Goal: Task Accomplishment & Management: Complete application form

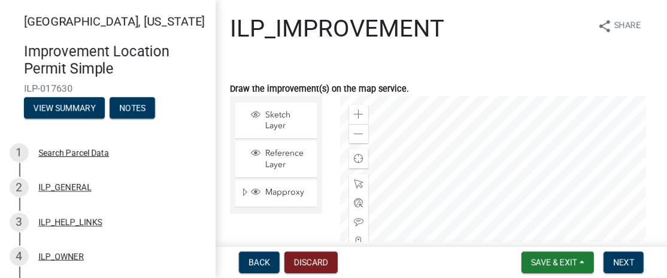
scroll to position [153, 0]
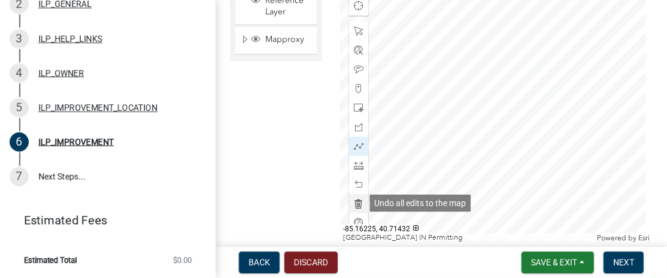
click at [355, 202] on span at bounding box center [359, 204] width 10 height 10
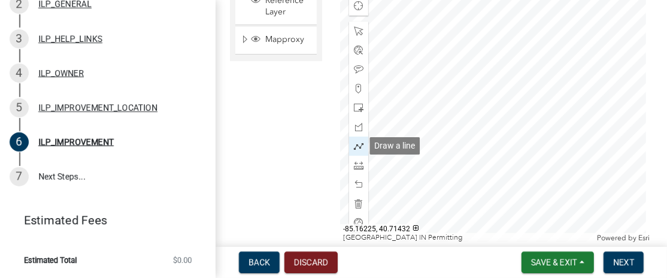
click at [354, 144] on span at bounding box center [359, 146] width 10 height 10
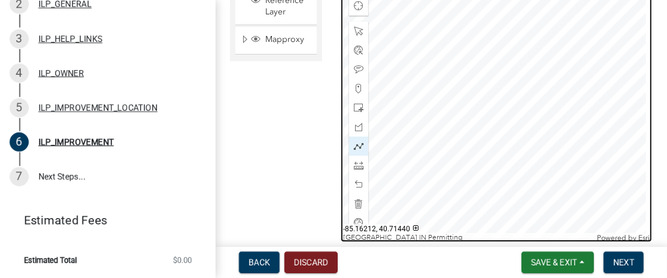
click at [525, 64] on div at bounding box center [496, 92] width 312 height 299
click at [603, 63] on div at bounding box center [496, 92] width 312 height 299
click at [605, 101] on div at bounding box center [496, 92] width 312 height 299
click at [527, 101] on div at bounding box center [496, 92] width 312 height 299
click at [525, 64] on div at bounding box center [496, 92] width 312 height 299
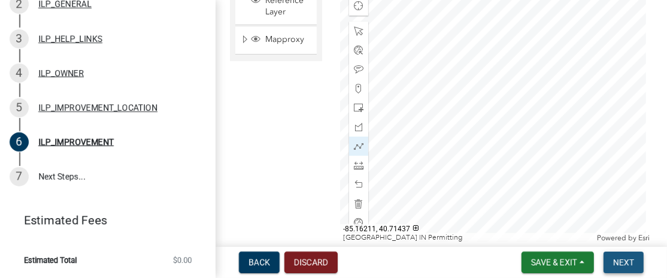
click at [621, 259] on span "Next" at bounding box center [623, 262] width 21 height 10
click at [547, 261] on span "Save & Exit" at bounding box center [554, 262] width 46 height 10
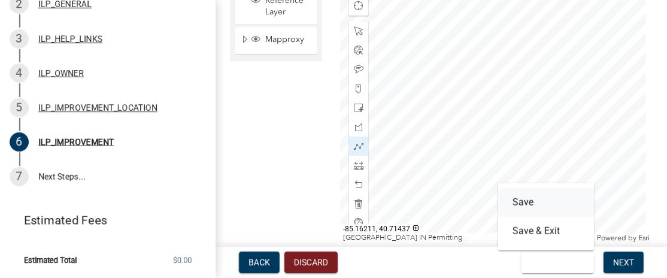
click at [521, 202] on button "Save" at bounding box center [546, 202] width 96 height 29
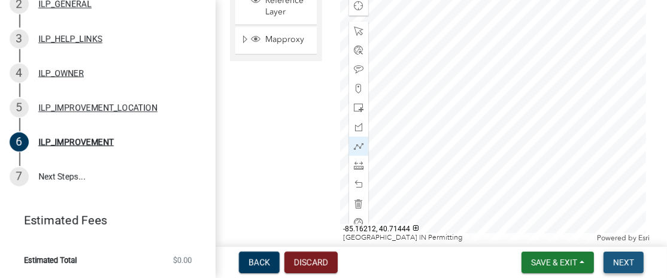
click at [625, 261] on span "Next" at bounding box center [623, 262] width 21 height 10
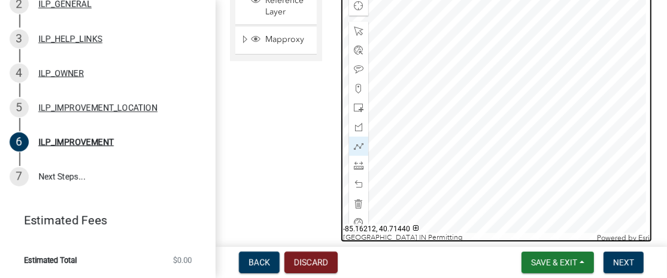
click at [526, 65] on div at bounding box center [496, 92] width 312 height 299
click at [528, 80] on div at bounding box center [496, 92] width 312 height 299
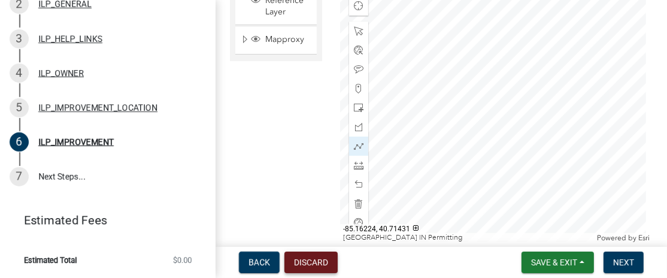
click at [299, 260] on button "Discard" at bounding box center [310, 262] width 53 height 22
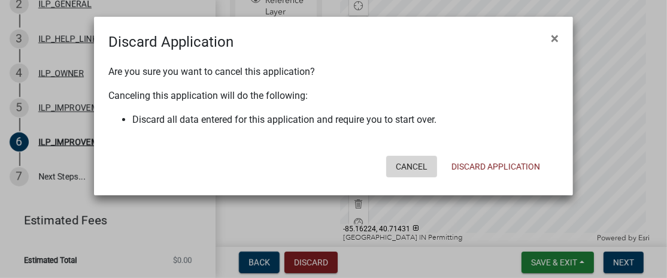
click at [407, 165] on button "Cancel" at bounding box center [411, 167] width 51 height 22
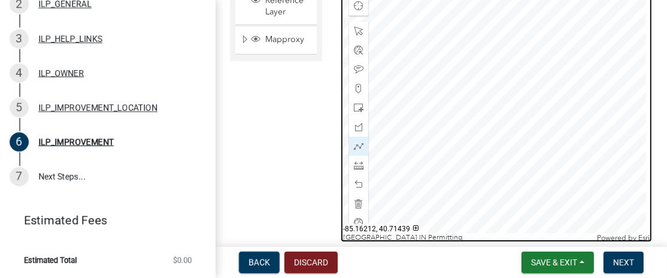
click at [530, 78] on div at bounding box center [496, 92] width 312 height 299
click at [534, 63] on div at bounding box center [496, 92] width 312 height 299
click at [534, 114] on div at bounding box center [496, 92] width 312 height 299
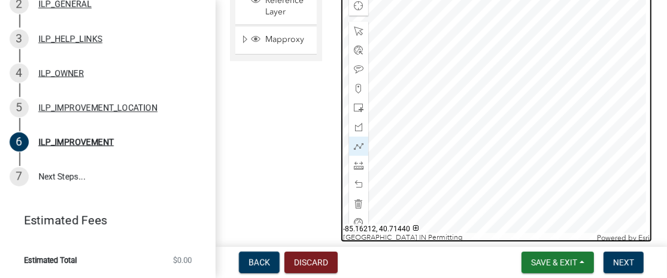
click at [534, 63] on div at bounding box center [496, 92] width 312 height 299
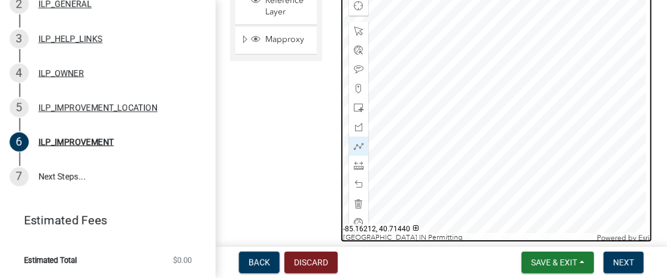
click at [534, 63] on div at bounding box center [496, 92] width 312 height 299
click at [533, 111] on div at bounding box center [496, 92] width 312 height 299
click at [600, 111] on div at bounding box center [496, 92] width 312 height 299
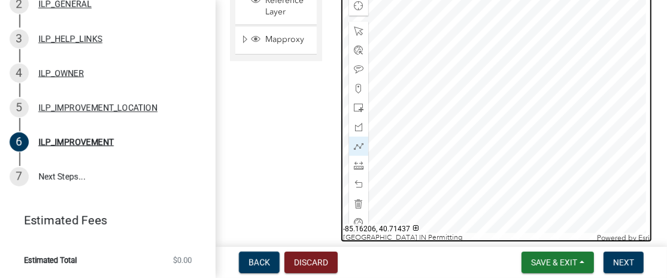
click at [599, 108] on div at bounding box center [496, 92] width 312 height 299
click at [529, 109] on div at bounding box center [496, 92] width 312 height 299
click at [528, 63] on div at bounding box center [496, 92] width 312 height 299
click at [598, 63] on div at bounding box center [496, 92] width 312 height 299
click at [600, 108] on div at bounding box center [496, 92] width 312 height 299
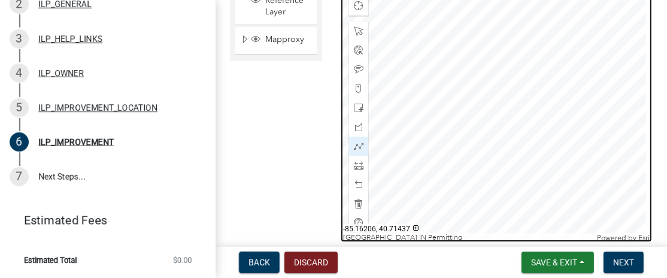
click at [600, 108] on div at bounding box center [496, 92] width 312 height 299
click at [600, 107] on div at bounding box center [496, 92] width 312 height 299
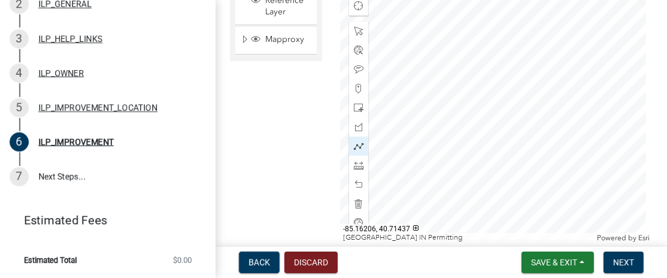
click at [355, 141] on span at bounding box center [359, 146] width 10 height 10
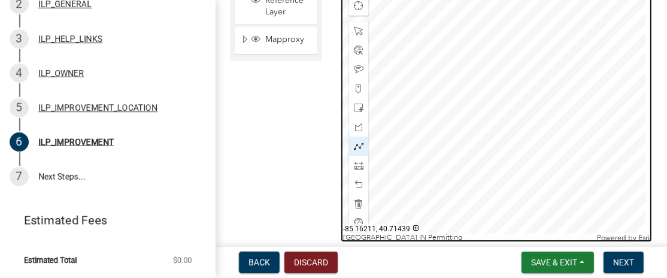
click at [536, 80] on div at bounding box center [496, 92] width 312 height 299
click at [537, 141] on div at bounding box center [496, 92] width 312 height 299
click at [603, 141] on div at bounding box center [496, 92] width 312 height 299
click at [601, 77] on div at bounding box center [496, 92] width 312 height 299
click at [539, 78] on div at bounding box center [496, 92] width 312 height 299
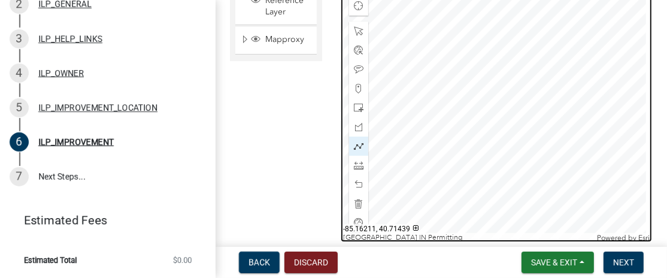
click at [535, 78] on div at bounding box center [496, 92] width 312 height 299
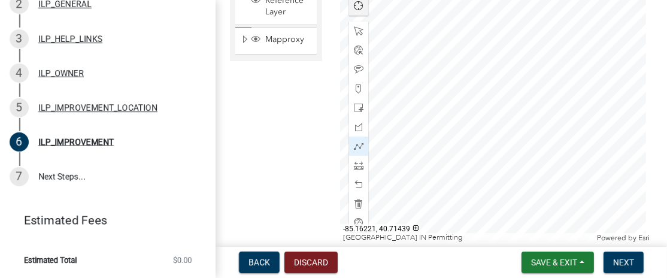
click at [354, 7] on span "Find my location" at bounding box center [359, 6] width 10 height 10
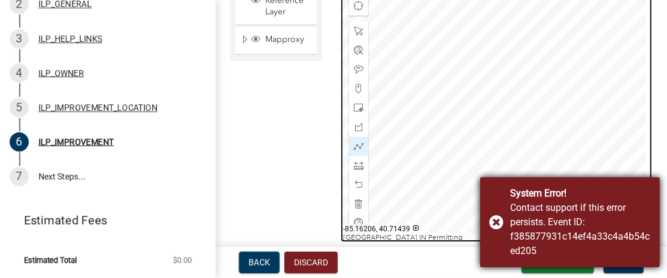
drag, startPoint x: 589, startPoint y: 193, endPoint x: 603, endPoint y: 139, distance: 56.3
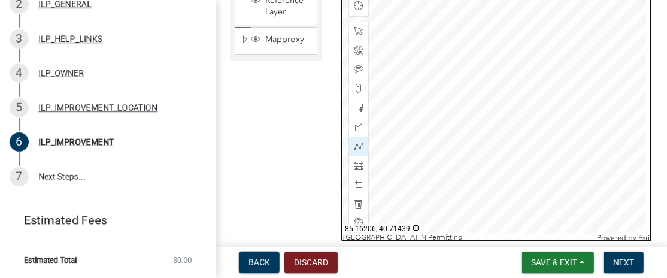
click at [611, 129] on div at bounding box center [496, 92] width 312 height 299
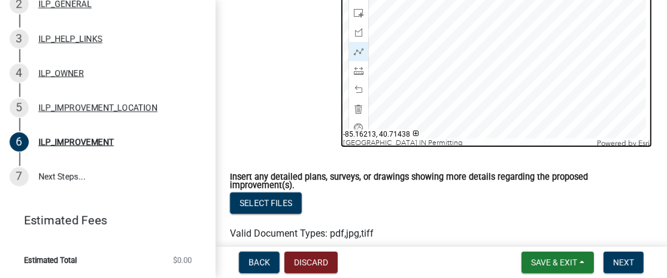
scroll to position [212, 0]
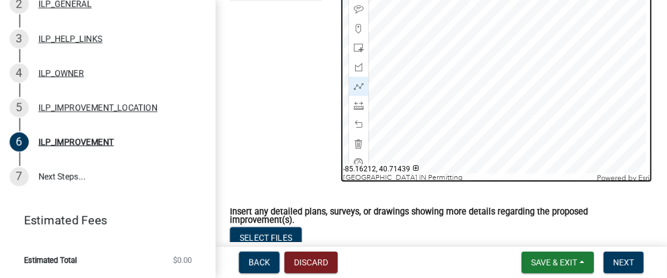
click at [541, 74] on div at bounding box center [496, 32] width 312 height 299
click at [543, 74] on div at bounding box center [496, 32] width 312 height 299
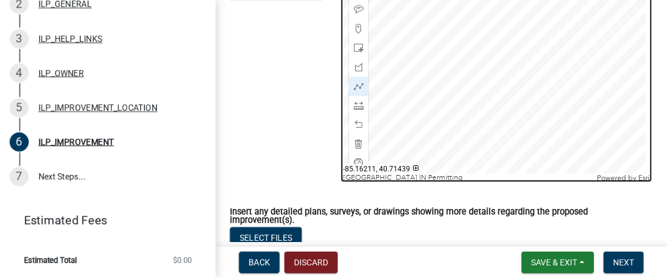
click at [547, 72] on div at bounding box center [496, 32] width 312 height 299
click at [547, 134] on div at bounding box center [496, 32] width 312 height 299
click at [547, 135] on div at bounding box center [496, 32] width 312 height 299
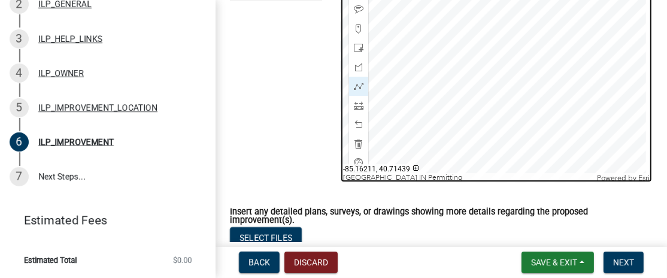
click at [546, 77] on div at bounding box center [496, 32] width 312 height 299
click at [614, 76] on div at bounding box center [496, 32] width 312 height 299
click at [614, 136] on div at bounding box center [496, 32] width 312 height 299
click at [549, 135] on div at bounding box center [496, 32] width 312 height 299
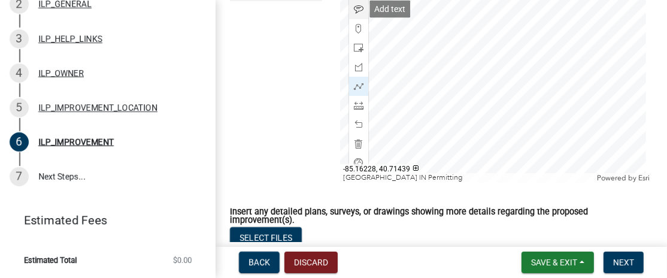
click at [355, 9] on span at bounding box center [359, 10] width 10 height 10
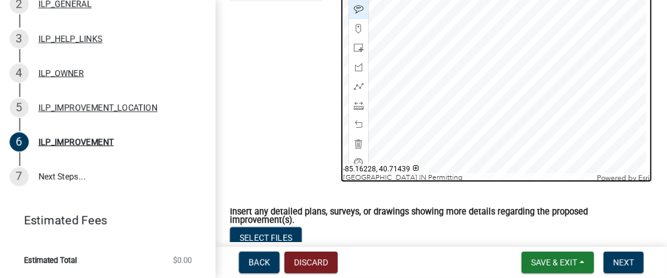
scroll to position [153, 0]
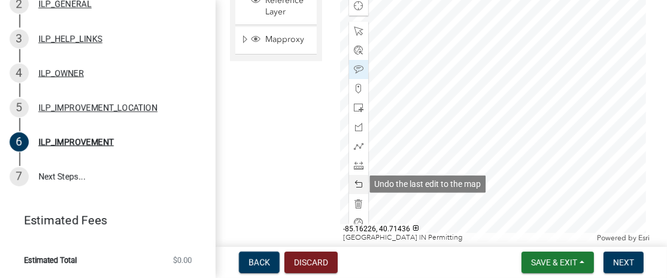
click at [358, 181] on span at bounding box center [359, 184] width 10 height 10
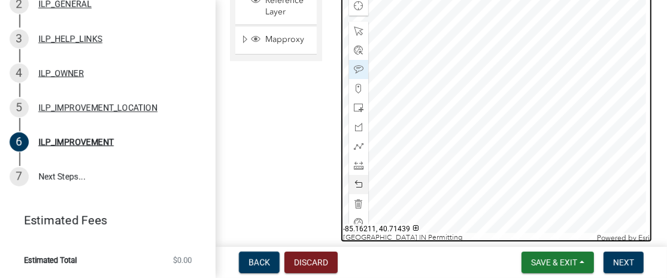
click at [544, 135] on div at bounding box center [496, 92] width 312 height 299
click at [546, 142] on div at bounding box center [496, 92] width 312 height 299
click at [544, 137] on div at bounding box center [496, 92] width 312 height 299
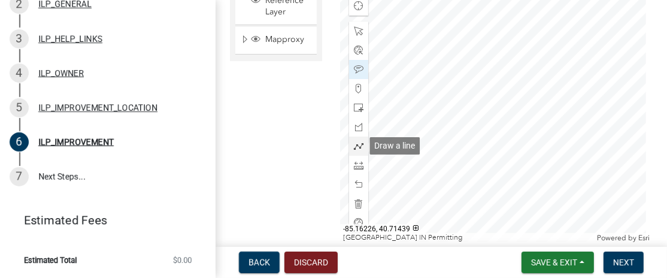
click at [360, 143] on span at bounding box center [359, 146] width 10 height 10
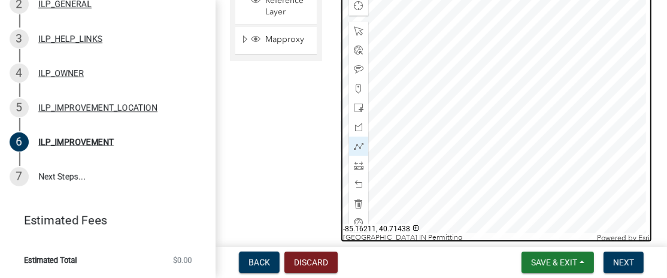
click at [546, 144] on div at bounding box center [496, 92] width 312 height 299
click at [546, 199] on div at bounding box center [496, 92] width 312 height 299
click at [618, 197] on div at bounding box center [496, 92] width 312 height 299
click at [616, 145] on div at bounding box center [496, 92] width 312 height 299
click at [551, 145] on div at bounding box center [496, 92] width 312 height 299
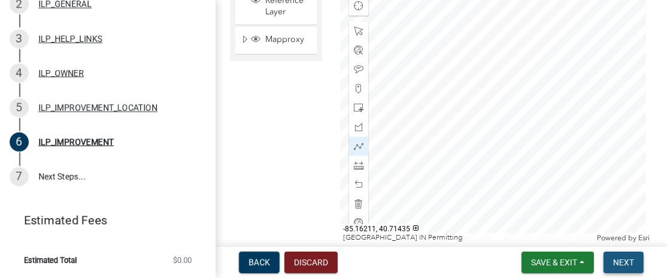
click at [629, 258] on span "Next" at bounding box center [623, 262] width 21 height 10
click at [603, 251] on button "Next" at bounding box center [623, 262] width 40 height 22
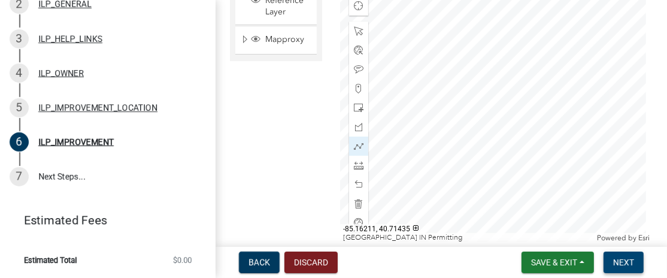
click at [603, 251] on button "Next" at bounding box center [623, 262] width 40 height 22
click at [624, 260] on span "Next" at bounding box center [623, 262] width 21 height 10
click at [559, 263] on span "Save & Exit" at bounding box center [554, 262] width 46 height 10
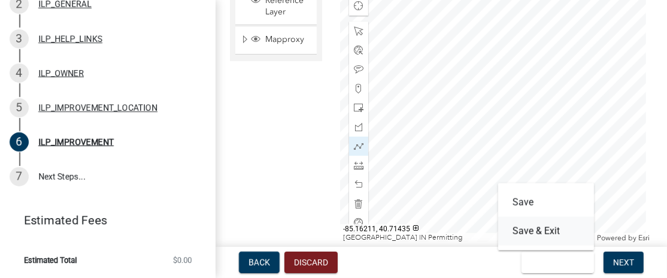
click at [545, 229] on button "Save & Exit" at bounding box center [546, 231] width 96 height 29
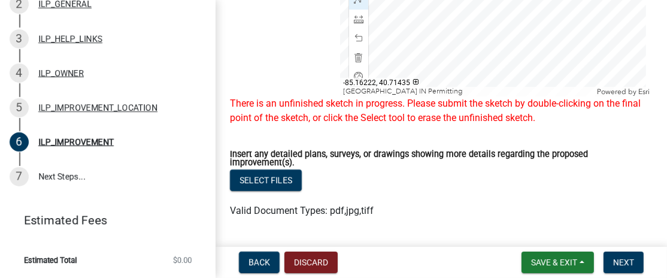
scroll to position [272, 0]
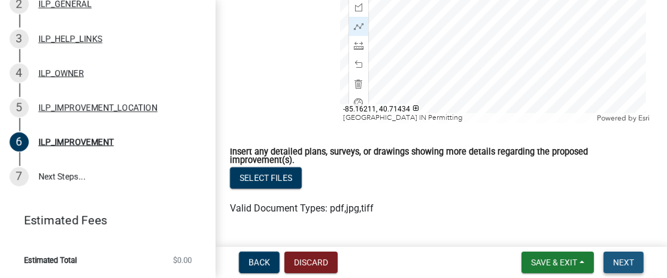
click at [620, 258] on span "Next" at bounding box center [623, 262] width 21 height 10
click at [268, 176] on button "Select files" at bounding box center [266, 178] width 72 height 22
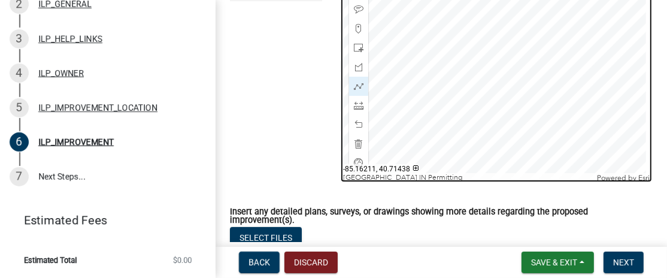
click at [549, 82] on div at bounding box center [496, 32] width 312 height 299
click at [548, 135] on div at bounding box center [496, 32] width 312 height 299
click at [620, 134] on div at bounding box center [496, 32] width 312 height 299
click at [620, 80] on div at bounding box center [496, 32] width 312 height 299
click at [547, 81] on div at bounding box center [496, 32] width 312 height 299
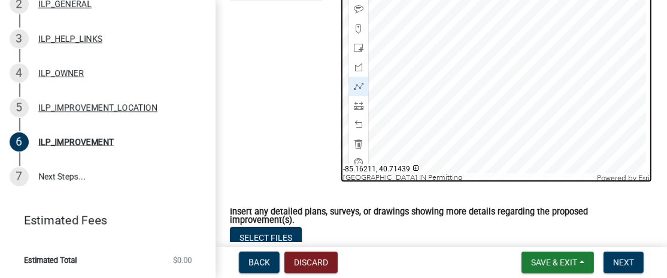
click at [550, 80] on div at bounding box center [496, 32] width 312 height 299
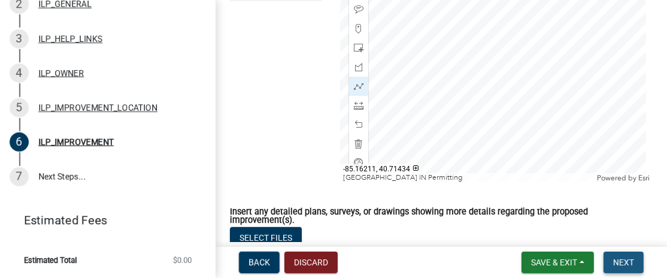
click at [625, 261] on span "Next" at bounding box center [623, 262] width 21 height 10
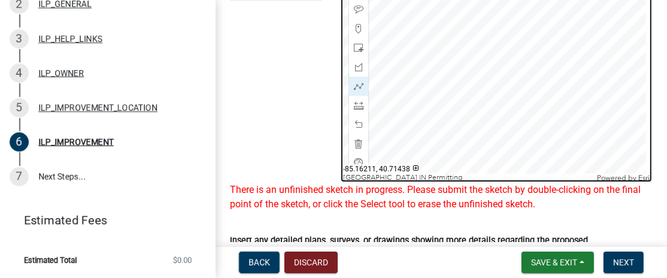
click at [549, 81] on div at bounding box center [496, 32] width 312 height 299
click at [550, 80] on div at bounding box center [496, 32] width 312 height 299
click at [549, 81] on div at bounding box center [496, 32] width 312 height 299
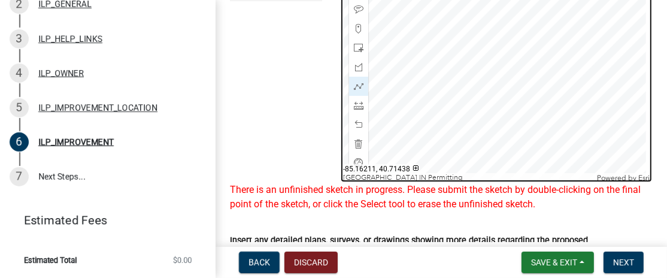
click at [549, 81] on div at bounding box center [496, 32] width 312 height 299
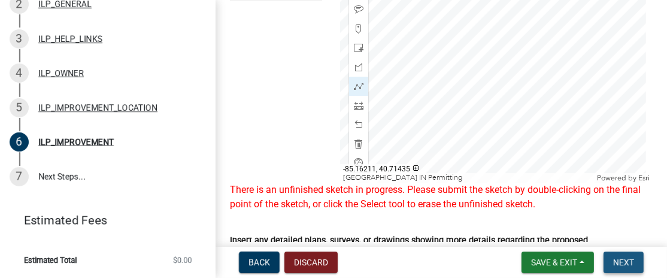
click at [619, 258] on span "Next" at bounding box center [623, 262] width 21 height 10
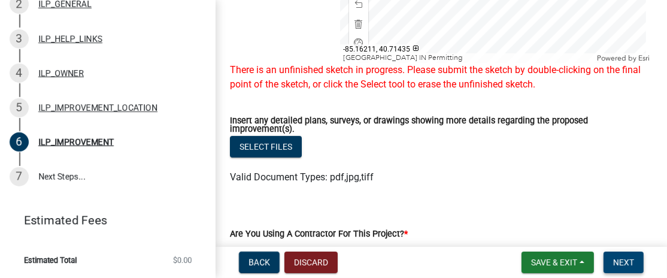
scroll to position [452, 0]
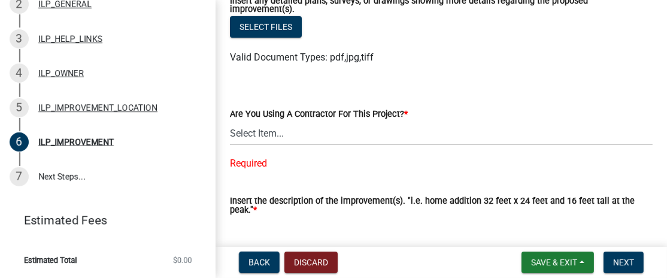
click at [254, 163] on div "Required" at bounding box center [441, 163] width 422 height 14
click at [263, 131] on select "Select Item... YES NO" at bounding box center [441, 133] width 422 height 25
click at [230, 121] on select "Select Item... YES NO" at bounding box center [441, 133] width 422 height 25
select select "71b507d0-569d-4a0a-b334-f72445909e69"
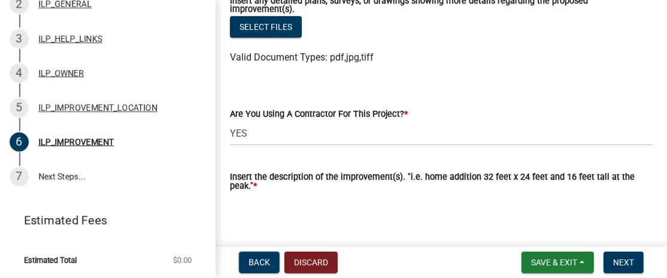
click at [270, 184] on label "Insert the description of the improvement(s). "i.e. home addition 32 feet x 24 …" at bounding box center [441, 181] width 422 height 17
click at [270, 193] on textarea "Insert the description of the improvement(s). "i.e. home addition 32 feet x 24 …" at bounding box center [441, 221] width 422 height 56
type textarea "r"
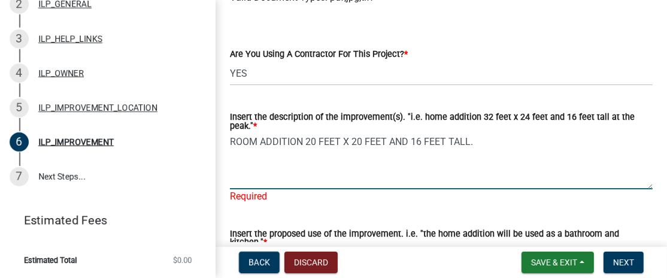
scroll to position [571, 0]
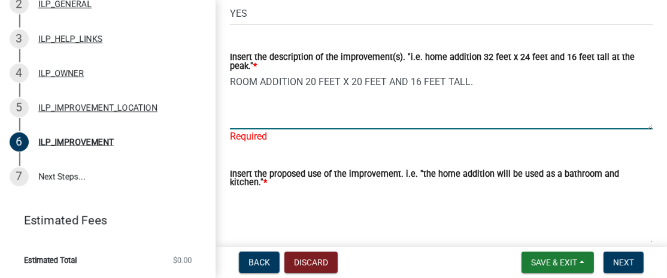
type textarea "ROOM ADDITION 20 FEET X 20 FEET AND 16 FEET TALL."
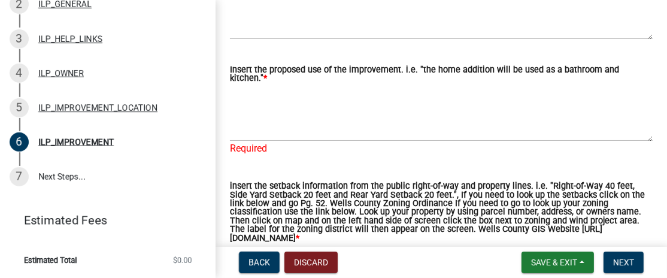
scroll to position [604, 0]
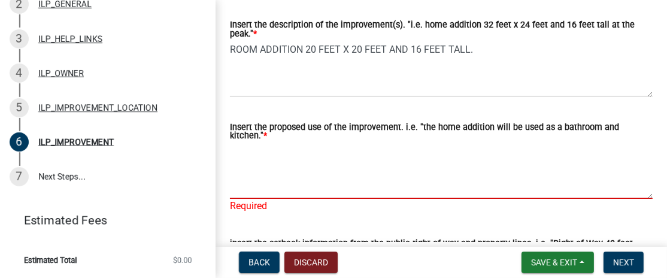
click at [273, 148] on textarea "Insert the proposed use of the improvement. i.e. "the home addition will be use…" at bounding box center [441, 170] width 422 height 56
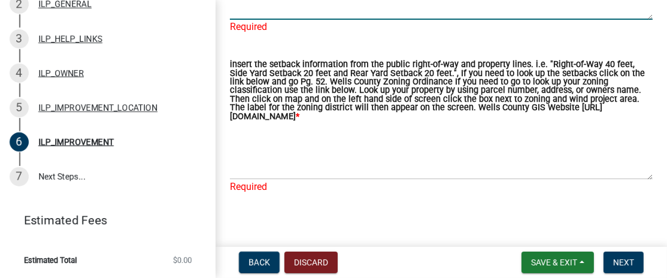
scroll to position [792, 0]
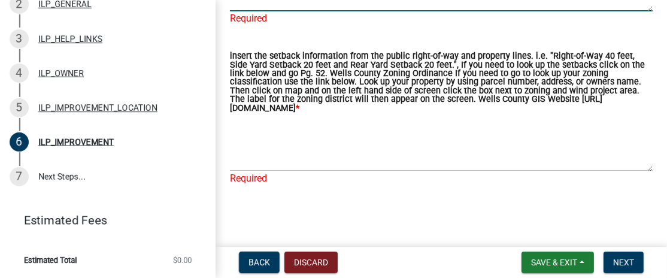
type textarea "THE ADDITION WILL BE USED AS A LIBRARY"
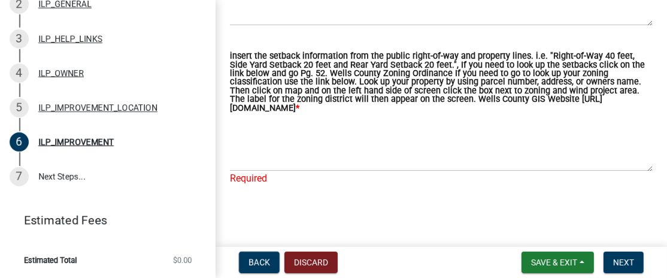
click at [271, 177] on div "Required" at bounding box center [441, 178] width 422 height 14
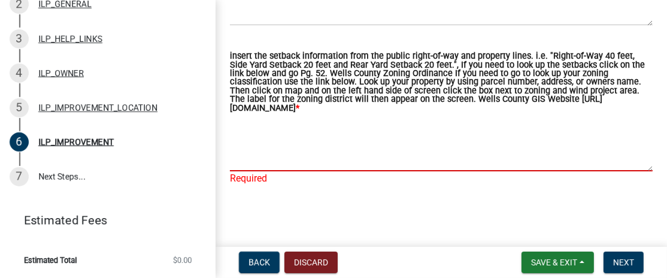
click at [273, 155] on textarea "insert the setback information from the public right-of-way and property lines.…" at bounding box center [441, 143] width 422 height 56
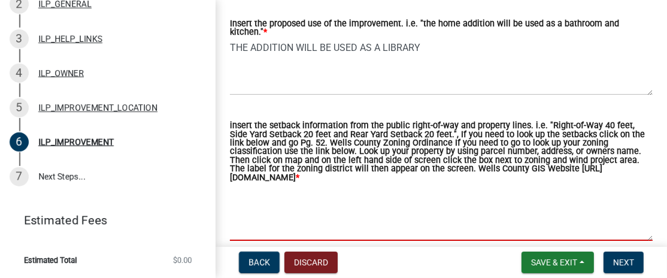
scroll to position [718, 0]
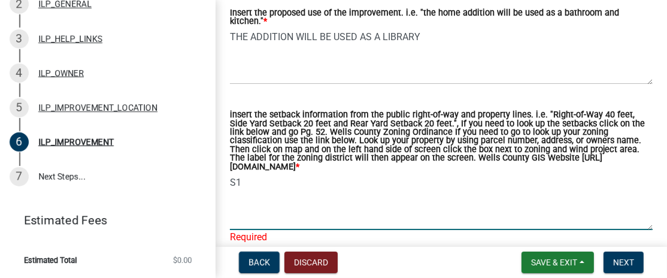
click at [348, 212] on textarea "S1" at bounding box center [441, 202] width 422 height 56
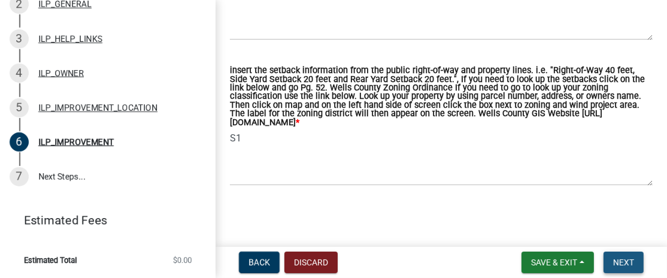
scroll to position [763, 0]
click at [614, 259] on span "Next" at bounding box center [623, 262] width 21 height 10
click at [627, 261] on span "Next" at bounding box center [623, 262] width 21 height 10
click at [615, 257] on span "Next" at bounding box center [623, 262] width 21 height 10
click at [382, 223] on main "ILP_IMPROVEMENT share Share Draw the improvement(s) on the map service. Sketch …" at bounding box center [440, 121] width 451 height 242
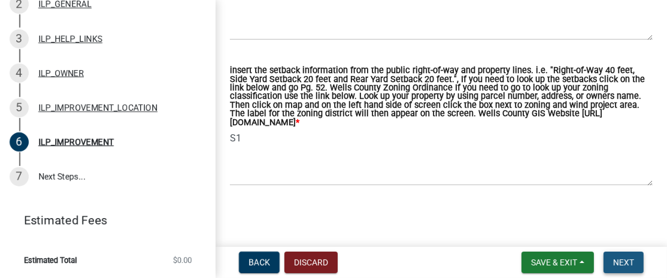
click at [619, 266] on span "Next" at bounding box center [623, 262] width 21 height 10
click at [58, 175] on link "7 Next Steps..." at bounding box center [107, 176] width 215 height 35
click at [20, 171] on div "7" at bounding box center [19, 176] width 19 height 19
click at [616, 260] on span "Next" at bounding box center [623, 262] width 21 height 10
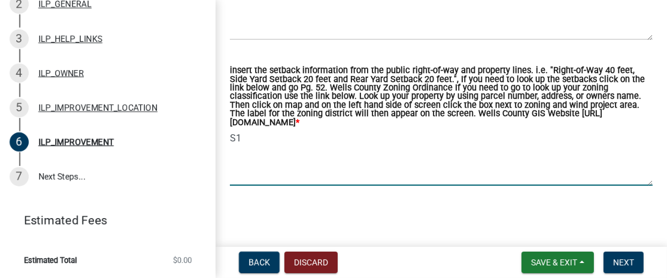
click at [279, 172] on textarea "S1" at bounding box center [441, 157] width 422 height 56
click at [270, 164] on textarea "S1" at bounding box center [441, 157] width 422 height 56
paste textarea "90-08-10-300-001.003-003"
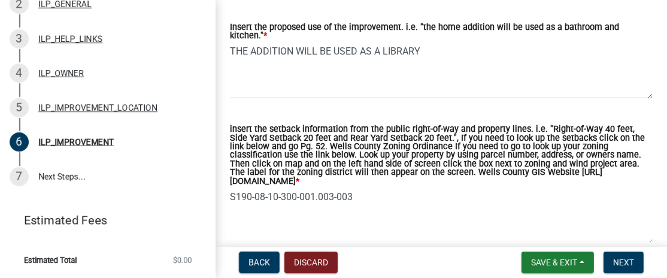
scroll to position [704, 0]
click at [423, 220] on textarea "S190-08-10-300-001.003-003" at bounding box center [441, 216] width 422 height 56
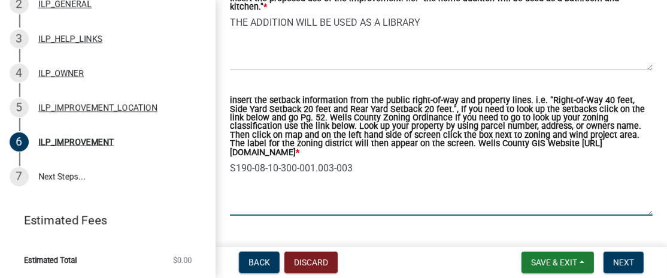
scroll to position [763, 0]
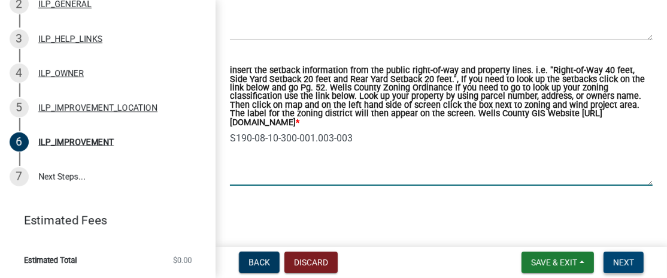
type textarea "S190-08-10-300-001.003-003"
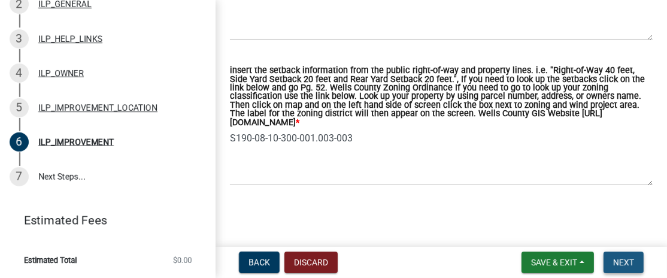
click at [621, 257] on span "Next" at bounding box center [623, 262] width 21 height 10
click at [54, 174] on link "7 Next Steps..." at bounding box center [107, 176] width 215 height 35
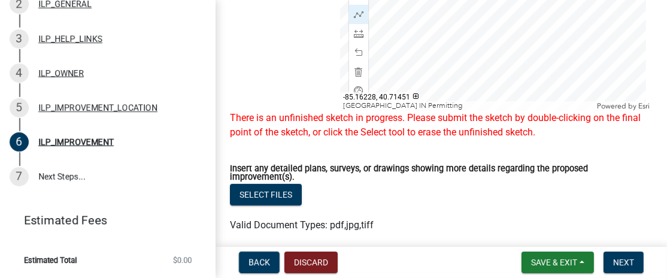
scroll to position [225, 0]
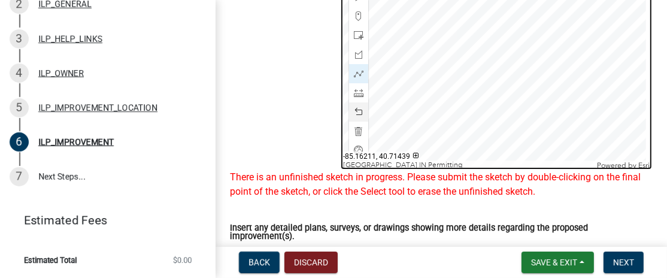
click at [550, 66] on div at bounding box center [496, 20] width 312 height 299
click at [549, 68] on div at bounding box center [496, 20] width 312 height 299
click at [550, 68] on div at bounding box center [496, 20] width 312 height 299
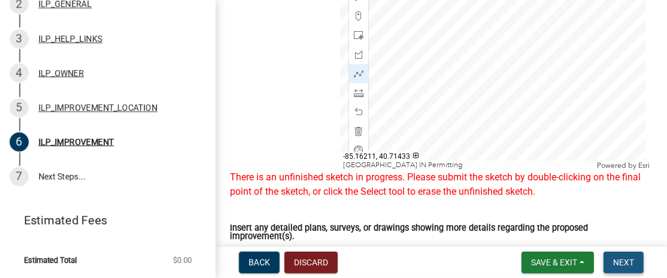
click at [632, 257] on span "Next" at bounding box center [623, 262] width 21 height 10
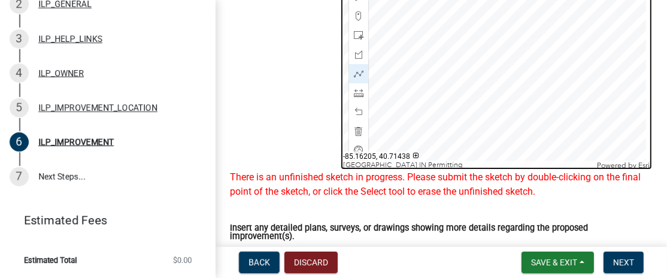
click at [620, 71] on div at bounding box center [496, 20] width 312 height 299
click at [621, 69] on div at bounding box center [496, 20] width 312 height 299
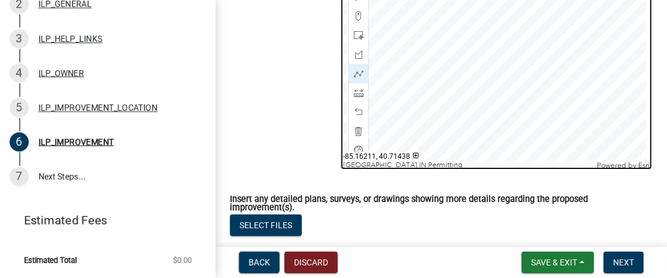
click at [547, 78] on div at bounding box center [496, 20] width 312 height 299
click at [549, 76] on div at bounding box center [496, 20] width 312 height 299
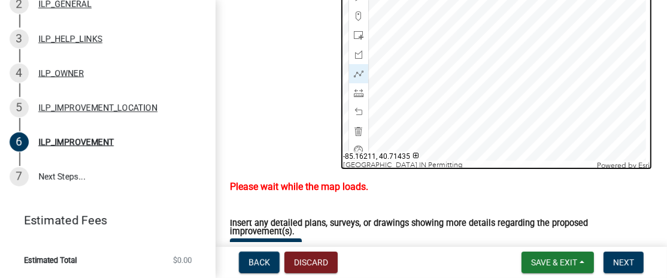
click at [549, 118] on div at bounding box center [496, 20] width 312 height 299
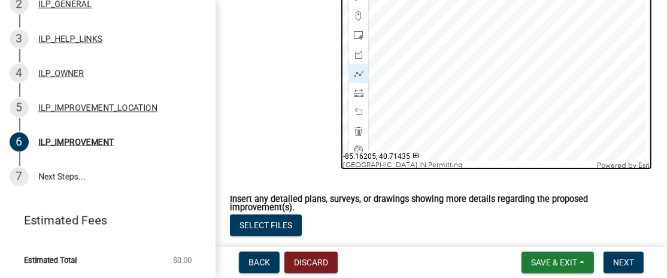
click at [624, 118] on div at bounding box center [496, 20] width 312 height 299
click at [623, 68] on div at bounding box center [496, 20] width 312 height 299
click at [547, 68] on div at bounding box center [496, 20] width 312 height 299
click at [548, 67] on div at bounding box center [496, 20] width 312 height 299
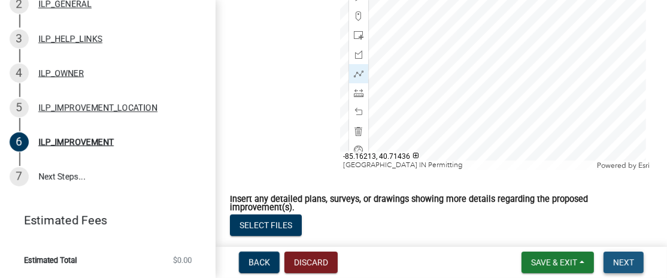
click at [614, 264] on span "Next" at bounding box center [623, 262] width 21 height 10
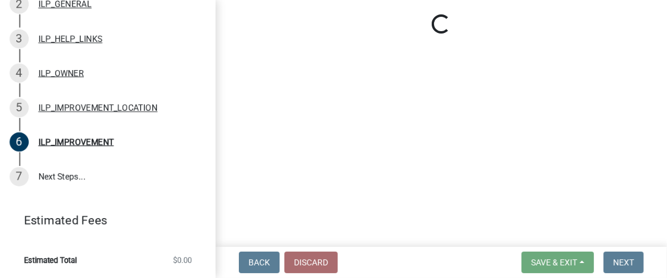
scroll to position [355, 0]
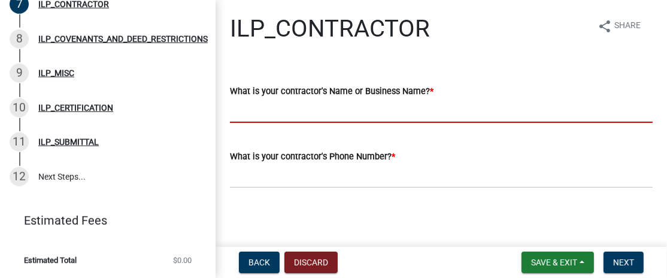
click at [284, 113] on input "What is your contractor's Name or Business Name? *" at bounding box center [441, 110] width 422 height 25
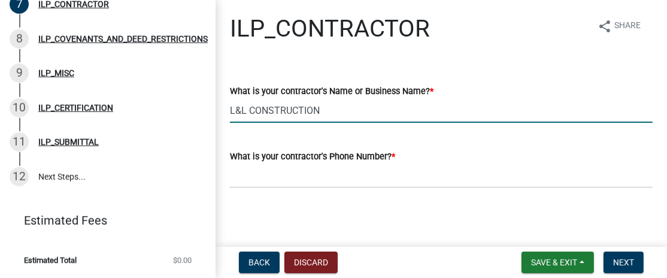
type input "L&L CONSTRUCTION"
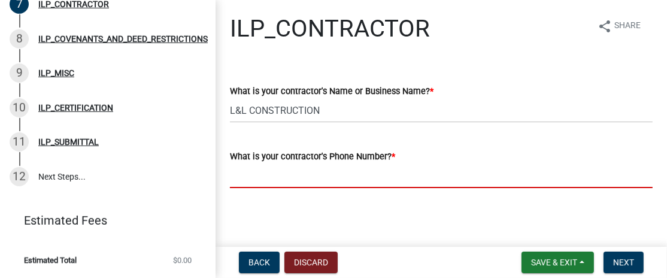
click at [250, 173] on input "What is your contractor's Phone Number? *" at bounding box center [441, 175] width 422 height 25
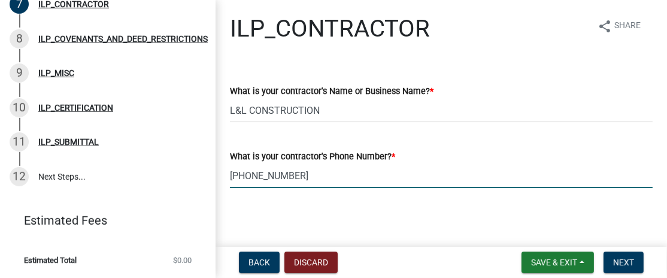
scroll to position [2, 0]
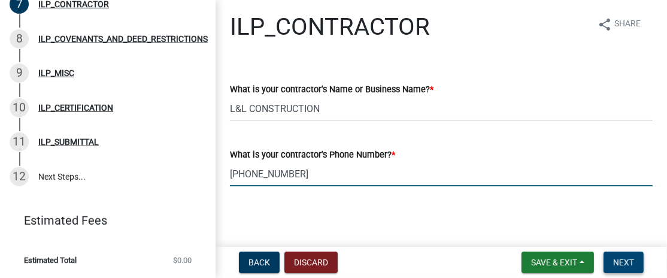
type input "[PHONE_NUMBER]"
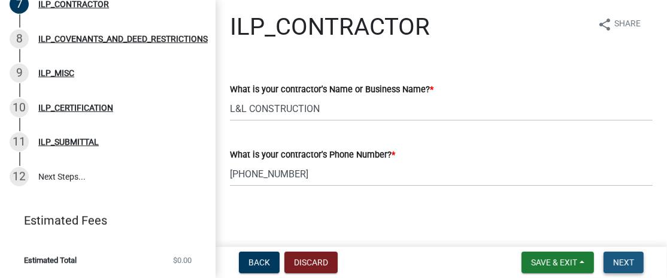
click at [623, 265] on span "Next" at bounding box center [623, 262] width 21 height 10
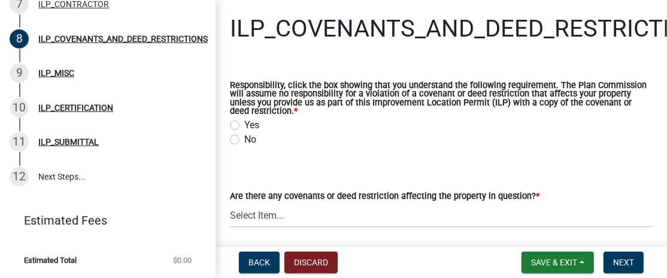
click at [244, 123] on label "Yes" at bounding box center [251, 125] width 15 height 14
click at [244, 123] on input "Yes" at bounding box center [248, 122] width 8 height 8
radio input "true"
click at [306, 215] on select "Select Item... YES NO" at bounding box center [441, 215] width 422 height 25
click at [230, 203] on select "Select Item... YES NO" at bounding box center [441, 215] width 422 height 25
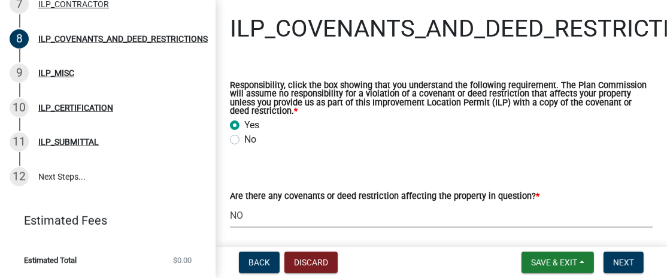
select select "8e2002f1-ace1-422c-92a0-aa7ffd64ff05"
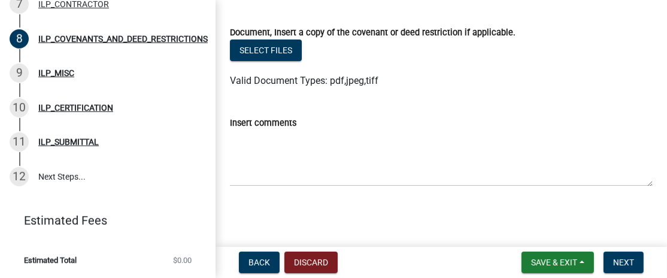
scroll to position [228, 0]
click at [628, 257] on span "Next" at bounding box center [623, 262] width 21 height 10
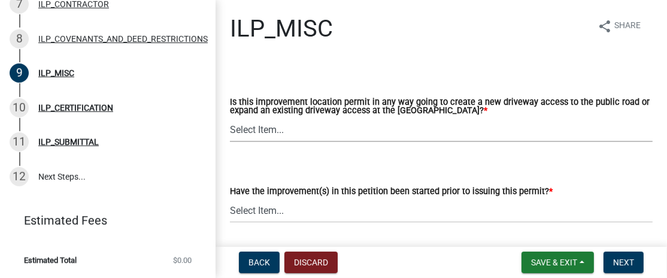
click at [284, 124] on select "Select Item... YES NO" at bounding box center [441, 129] width 422 height 25
click at [230, 118] on select "Select Item... YES NO" at bounding box center [441, 129] width 422 height 25
select select "efdfc372-da28-48aa-82f0-d86e80c7002d"
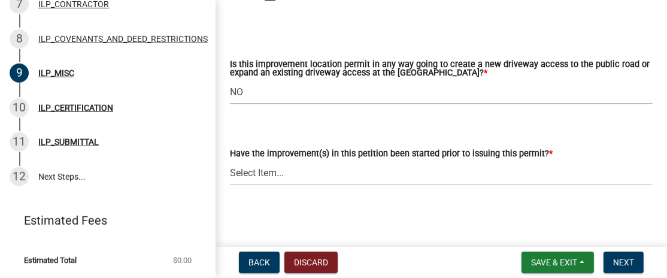
scroll to position [38, 0]
click at [269, 177] on select "Select Item... YES NO" at bounding box center [441, 172] width 422 height 25
click at [230, 160] on select "Select Item... YES NO" at bounding box center [441, 172] width 422 height 25
select select "87690217-1c5d-4f3f-89a3-85c12ce3295a"
click at [614, 261] on span "Next" at bounding box center [623, 262] width 21 height 10
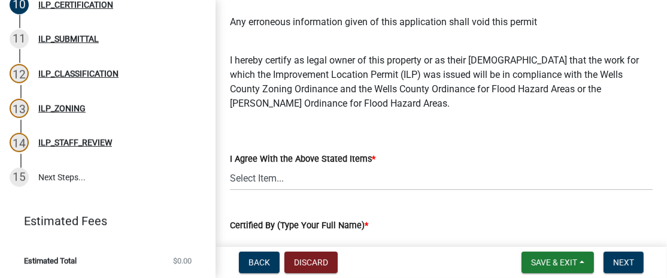
scroll to position [359, 0]
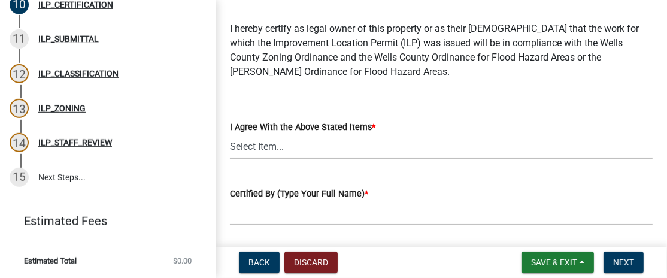
click at [316, 143] on select "Select Item... Yes" at bounding box center [441, 146] width 422 height 25
click at [230, 134] on select "Select Item... Yes" at bounding box center [441, 146] width 422 height 25
select select "bd96893d-fc5a-4886-96bc-c23f48f60341"
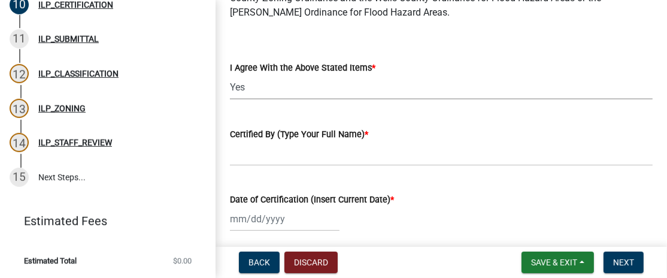
scroll to position [418, 0]
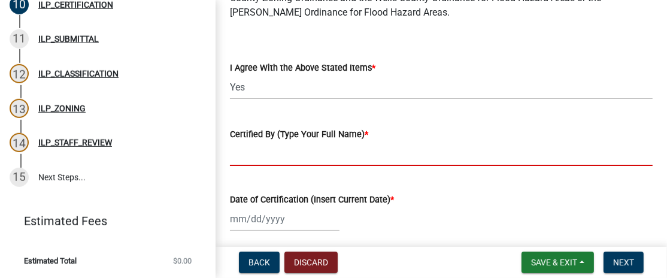
click at [301, 150] on input "Certified By (Type Your Full Name) *" at bounding box center [441, 153] width 422 height 25
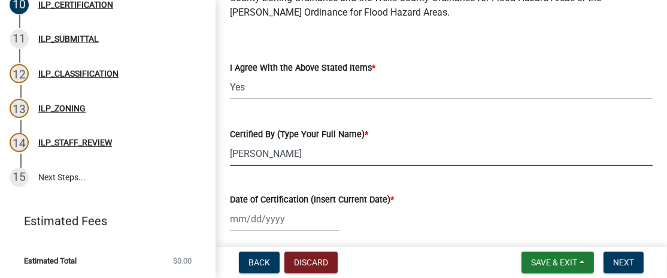
type input "[PERSON_NAME]"
select select "8"
select select "2025"
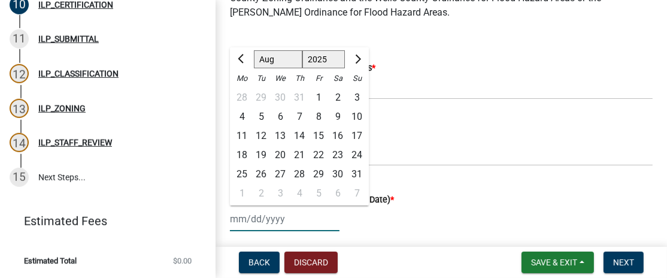
click at [254, 216] on div "[PERSON_NAME] Feb Mar Apr [PERSON_NAME][DATE] Oct Nov [DATE] 1526 1527 1528 152…" at bounding box center [284, 218] width 109 height 25
click at [262, 138] on div "12" at bounding box center [260, 135] width 19 height 19
type input "[DATE]"
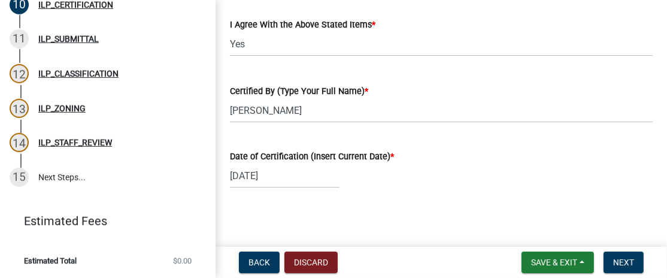
scroll to position [464, 0]
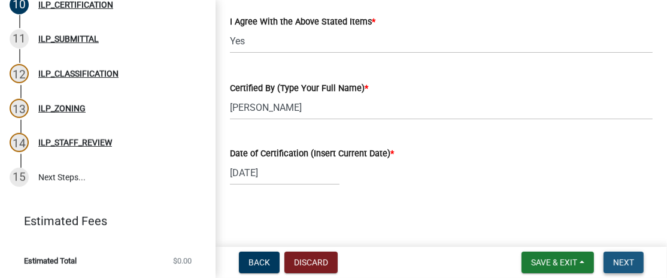
click at [629, 266] on span "Next" at bounding box center [623, 262] width 21 height 10
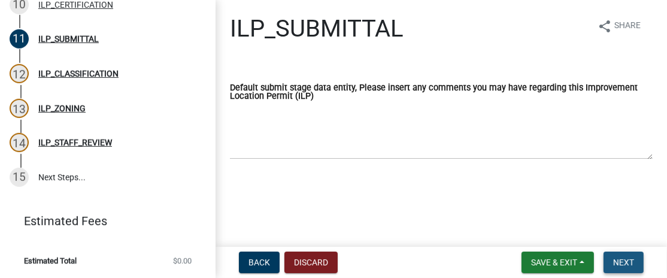
click at [626, 258] on span "Next" at bounding box center [623, 262] width 21 height 10
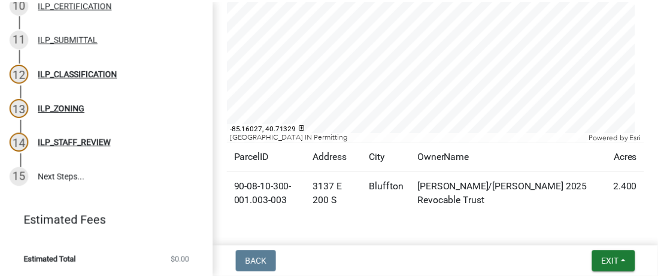
scroll to position [432, 0]
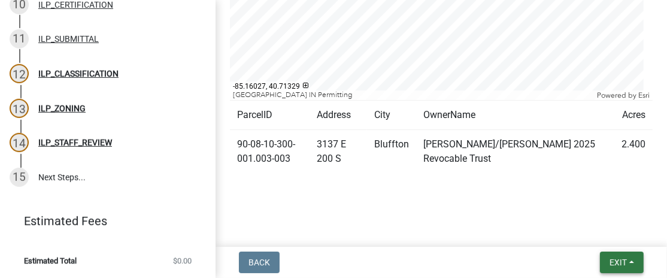
click at [609, 259] on span "Exit" at bounding box center [617, 262] width 17 height 10
click at [595, 231] on button "Save & Exit" at bounding box center [595, 231] width 96 height 29
